Goal: Check status: Check status

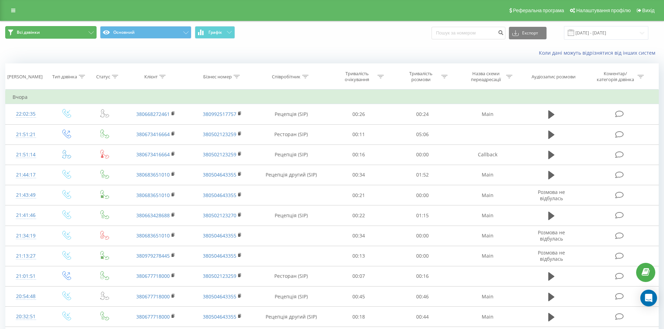
click at [64, 29] on button "Всі дзвінки" at bounding box center [50, 32] width 91 height 13
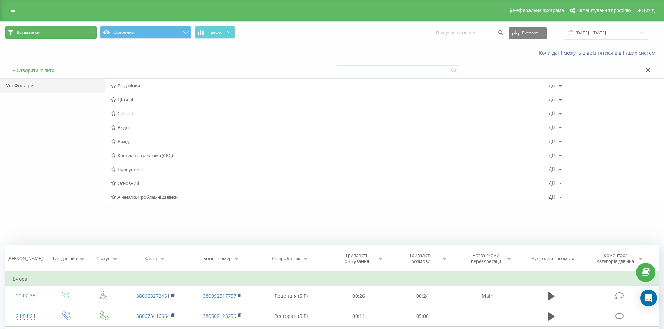
click at [64, 29] on button "Всі дзвінки" at bounding box center [50, 32] width 91 height 13
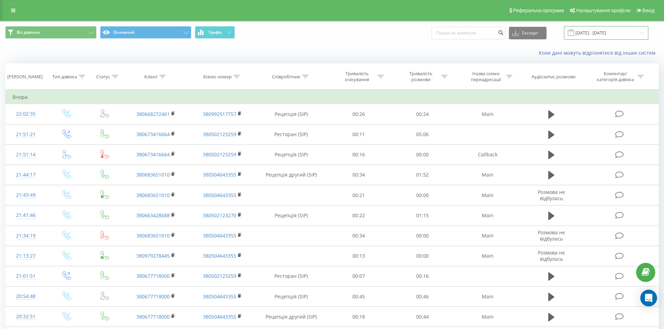
click at [584, 34] on input "[DATE] - [DATE]" at bounding box center [606, 33] width 84 height 14
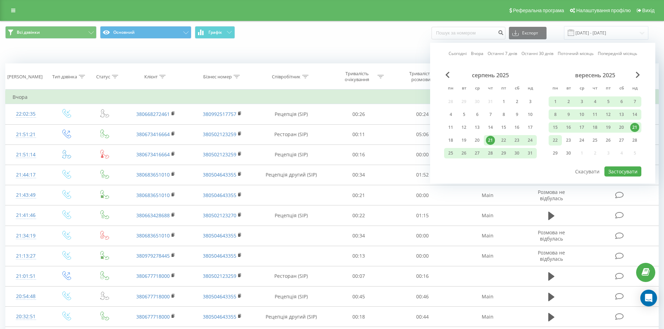
click at [561, 142] on div "22" at bounding box center [554, 140] width 13 height 10
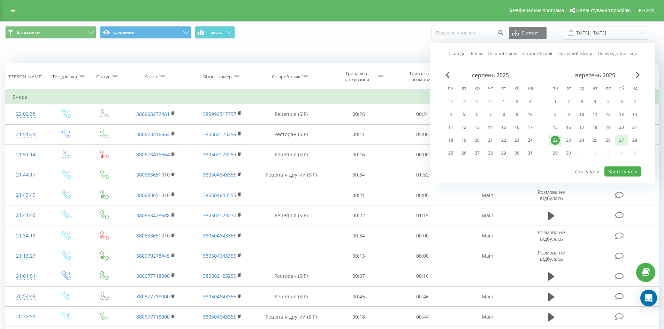
click at [620, 143] on div "27" at bounding box center [621, 140] width 9 height 9
click at [551, 141] on div "22" at bounding box center [555, 140] width 9 height 9
click at [607, 170] on button "Застосувати" at bounding box center [622, 172] width 37 height 10
type input "22.09.2025 - 22.09.2025"
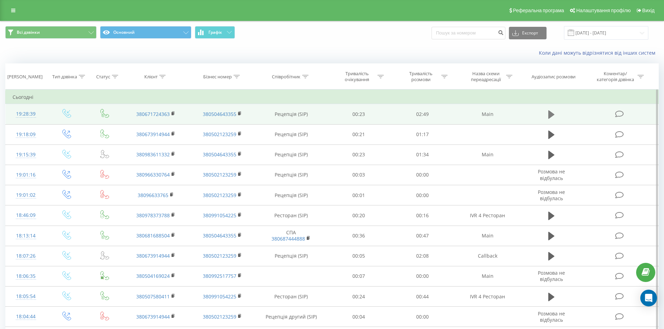
click at [550, 116] on icon at bounding box center [551, 114] width 6 height 8
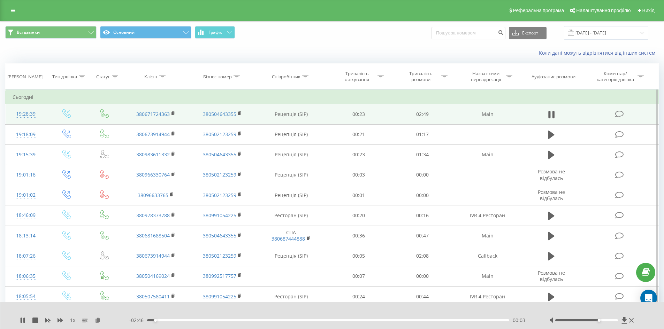
drag, startPoint x: 587, startPoint y: 321, endPoint x: 599, endPoint y: 321, distance: 12.2
click at [599, 321] on div "Accessibility label" at bounding box center [599, 320] width 3 height 3
click at [548, 115] on icon at bounding box center [549, 115] width 2 height 8
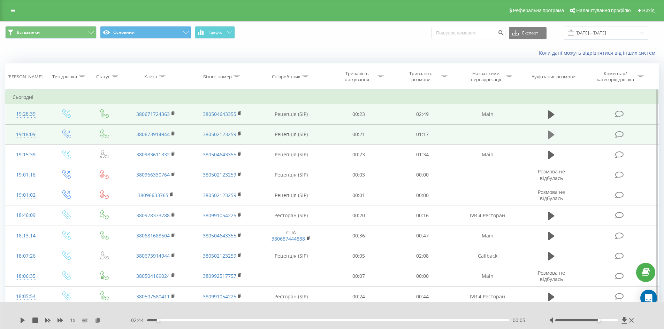
click at [550, 133] on icon at bounding box center [551, 135] width 6 height 8
drag, startPoint x: 596, startPoint y: 323, endPoint x: 614, endPoint y: 322, distance: 17.8
click at [614, 322] on div at bounding box center [592, 320] width 86 height 7
drag, startPoint x: 601, startPoint y: 322, endPoint x: 610, endPoint y: 321, distance: 8.4
click at [610, 321] on div at bounding box center [592, 320] width 86 height 7
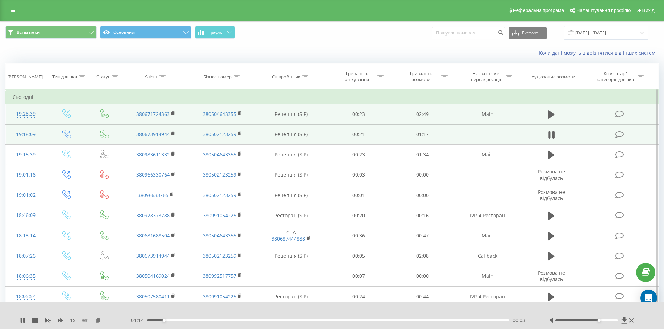
click at [609, 321] on div at bounding box center [586, 321] width 63 height 2
drag, startPoint x: 609, startPoint y: 321, endPoint x: 613, endPoint y: 320, distance: 4.6
click at [613, 320] on div at bounding box center [586, 321] width 63 height 2
click at [550, 136] on icon at bounding box center [551, 135] width 6 height 10
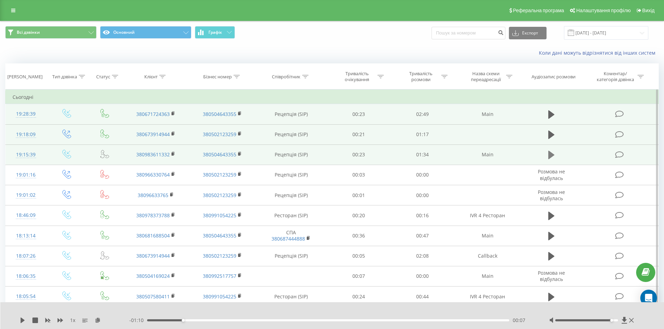
click at [551, 156] on icon at bounding box center [551, 155] width 6 height 8
drag, startPoint x: 613, startPoint y: 321, endPoint x: 617, endPoint y: 321, distance: 4.2
click at [617, 321] on div at bounding box center [586, 321] width 63 height 2
click at [552, 157] on icon at bounding box center [551, 155] width 6 height 10
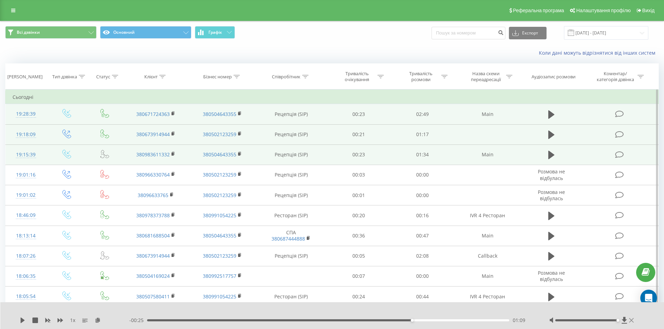
click at [631, 319] on icon at bounding box center [631, 321] width 5 height 6
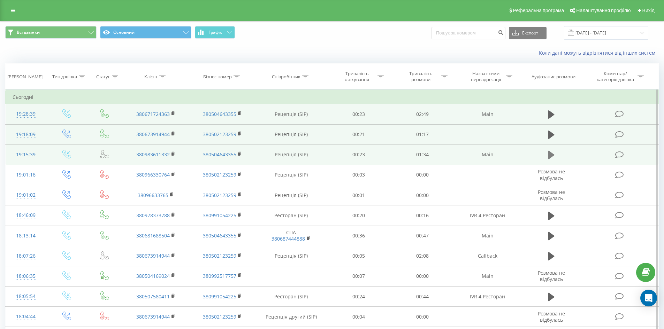
click at [552, 156] on icon at bounding box center [551, 155] width 6 height 8
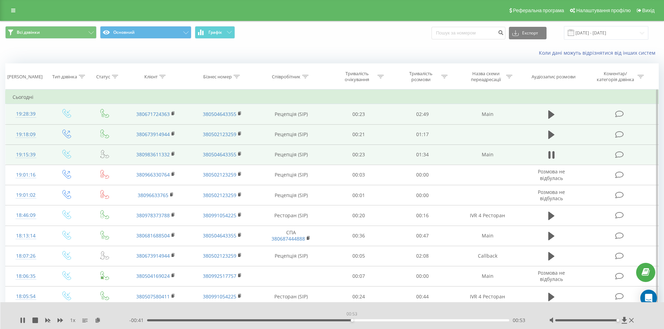
click at [352, 320] on div "00:53" at bounding box center [328, 321] width 362 height 2
drag, startPoint x: 351, startPoint y: 320, endPoint x: 146, endPoint y: 316, distance: 204.6
click at [146, 319] on div "00:00" at bounding box center [147, 320] width 3 height 3
click at [23, 321] on icon at bounding box center [23, 321] width 6 height 6
click at [155, 317] on div "1 x - 01:21 00:13 00:13" at bounding box center [332, 315] width 664 height 27
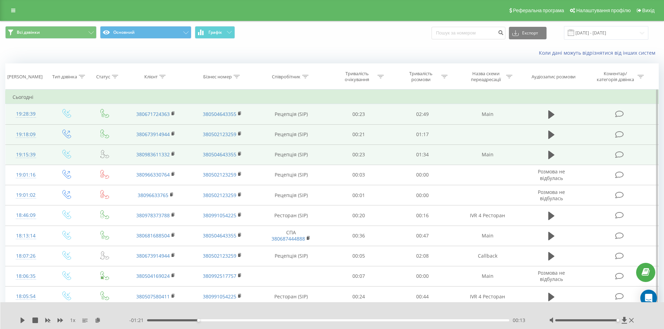
click at [154, 319] on div "- 01:21 00:13 00:13" at bounding box center [330, 320] width 402 height 7
click at [150, 321] on div "00:13" at bounding box center [328, 321] width 362 height 2
click at [25, 321] on icon at bounding box center [23, 321] width 6 height 6
click at [23, 321] on icon at bounding box center [23, 321] width 6 height 6
